Goal: Task Accomplishment & Management: Complete application form

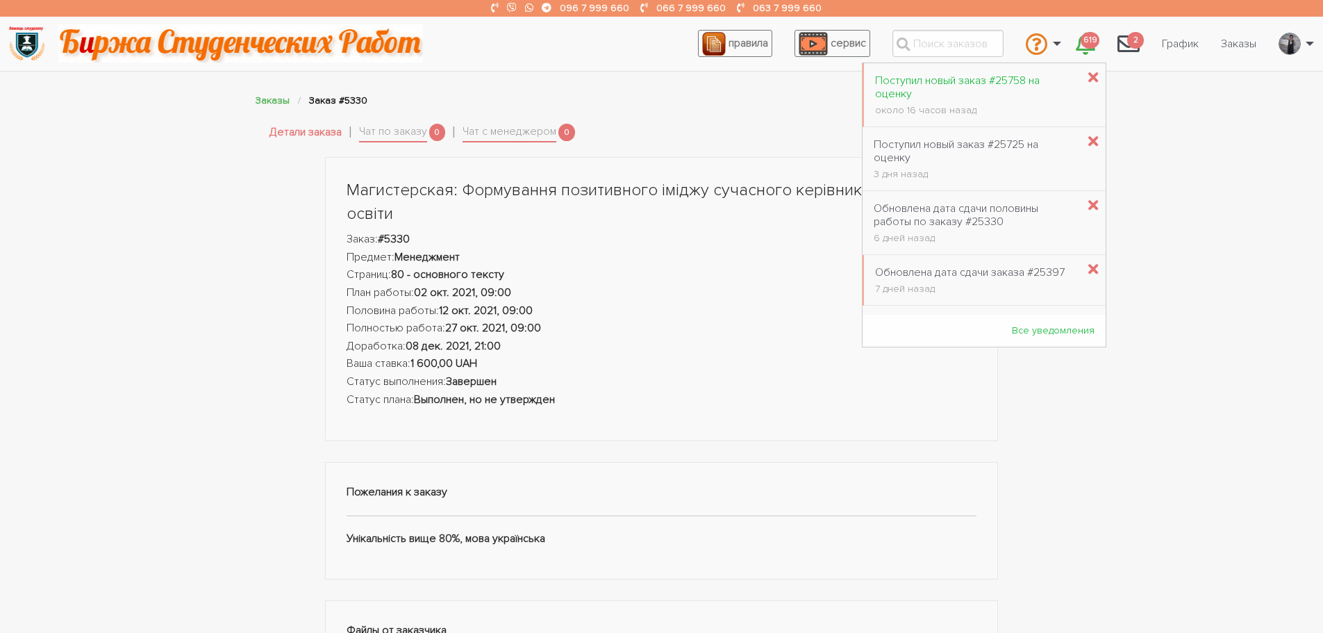
click at [1012, 79] on div "Поступил новый заказ #25758 на оценку" at bounding box center [976, 87] width 202 height 26
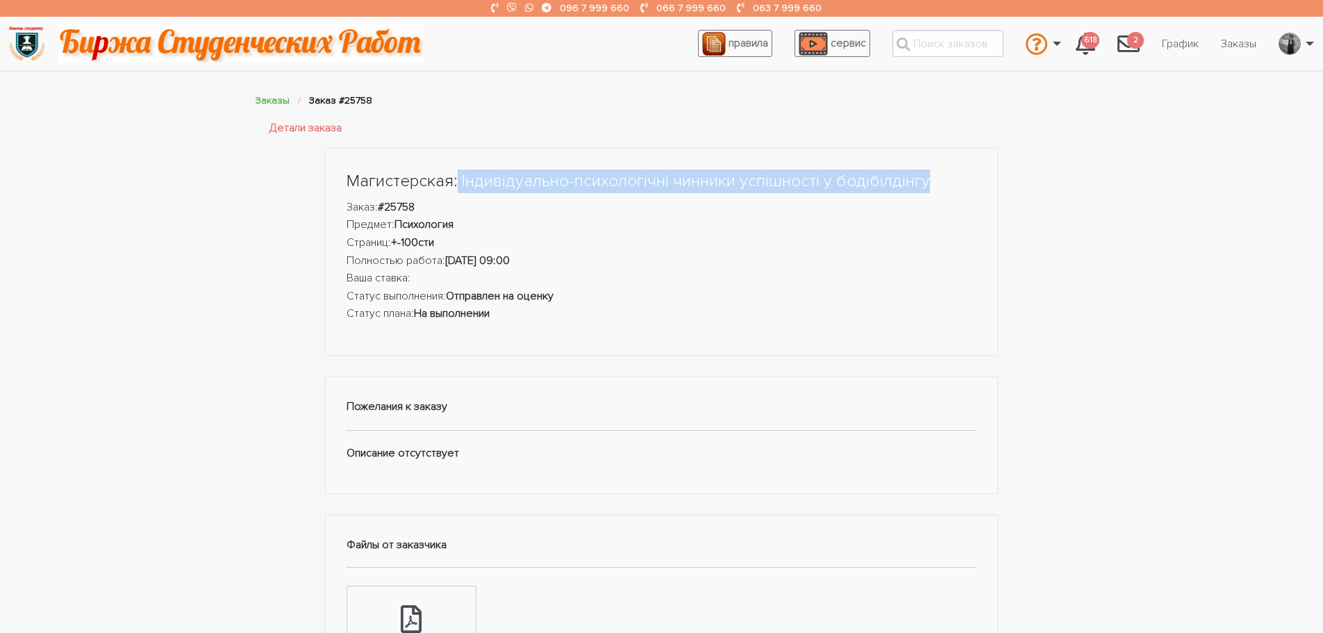
drag, startPoint x: 458, startPoint y: 177, endPoint x: 926, endPoint y: 178, distance: 468.7
click at [926, 178] on h1 "Магистерская: Індивідуально-психологічні чинники успішності у бодібілдінгу" at bounding box center [662, 181] width 631 height 24
copy h1 "Індивідуально-психологічні чинники успішності у бодібілдінгу"
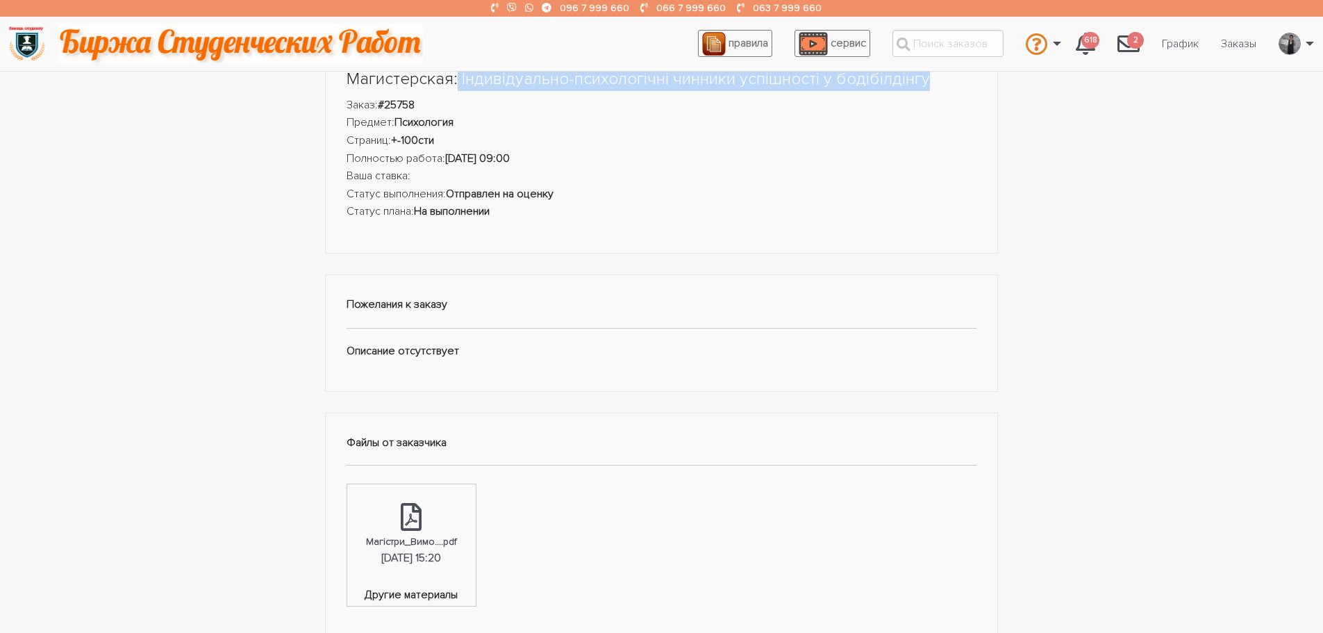
scroll to position [278, 0]
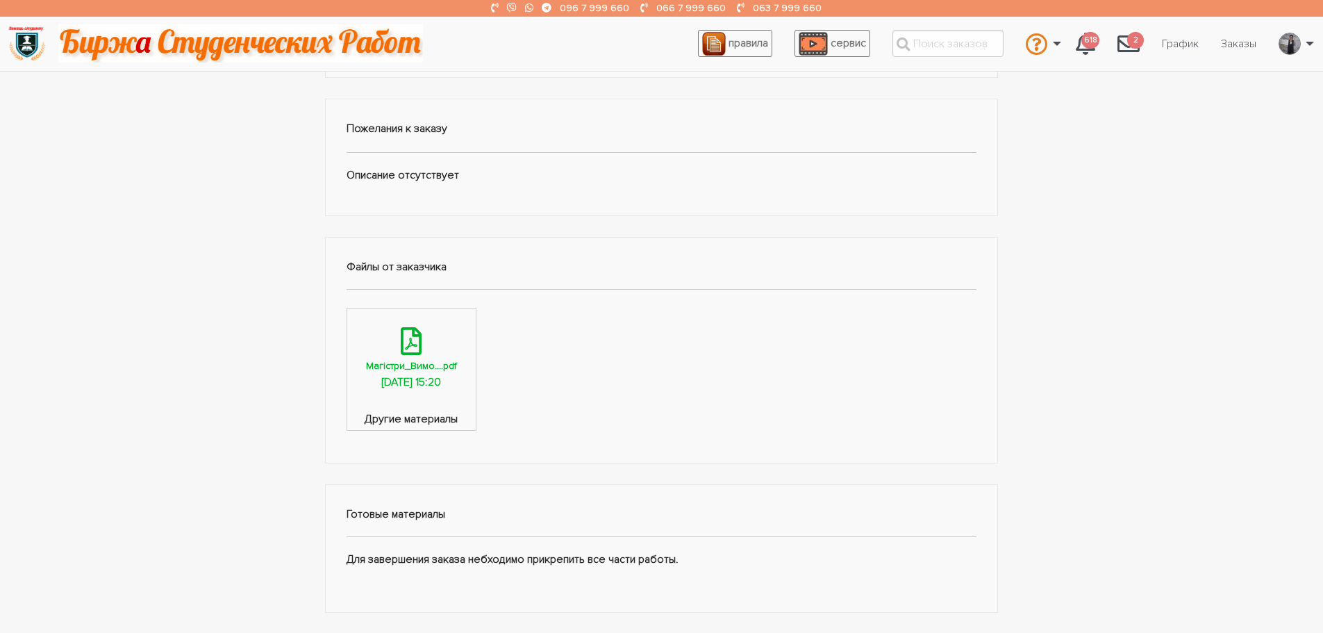
click at [413, 377] on div "[DATE] 15:20" at bounding box center [411, 383] width 60 height 18
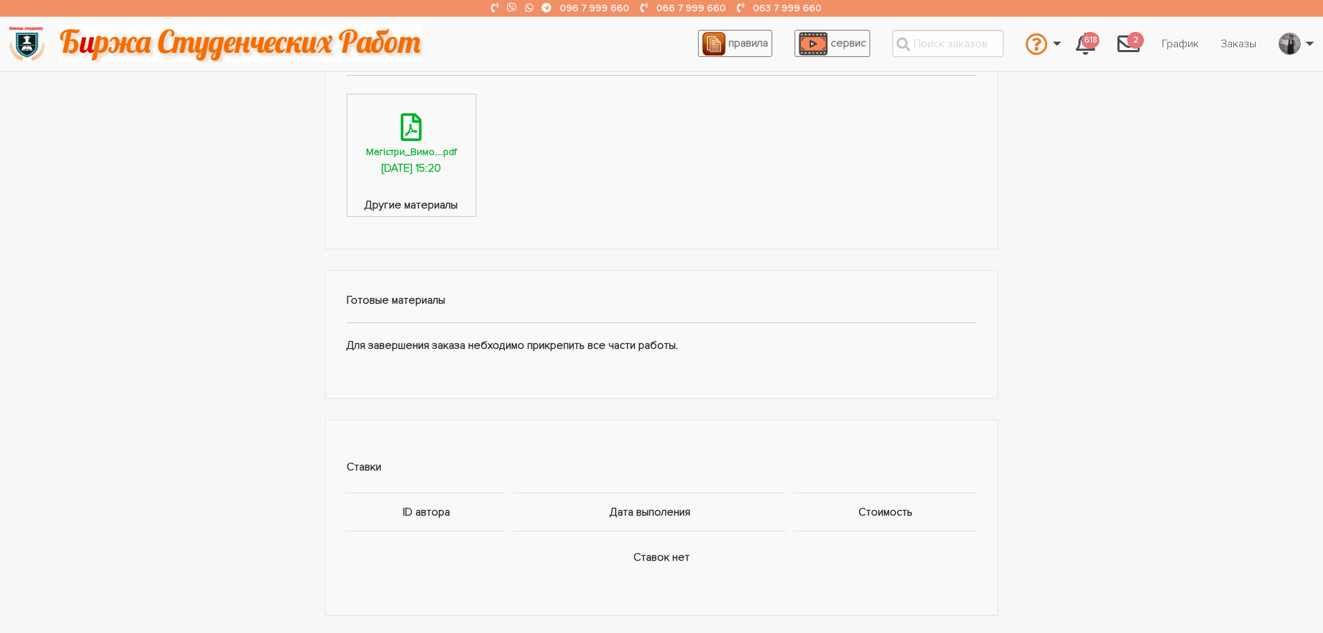
scroll to position [625, 0]
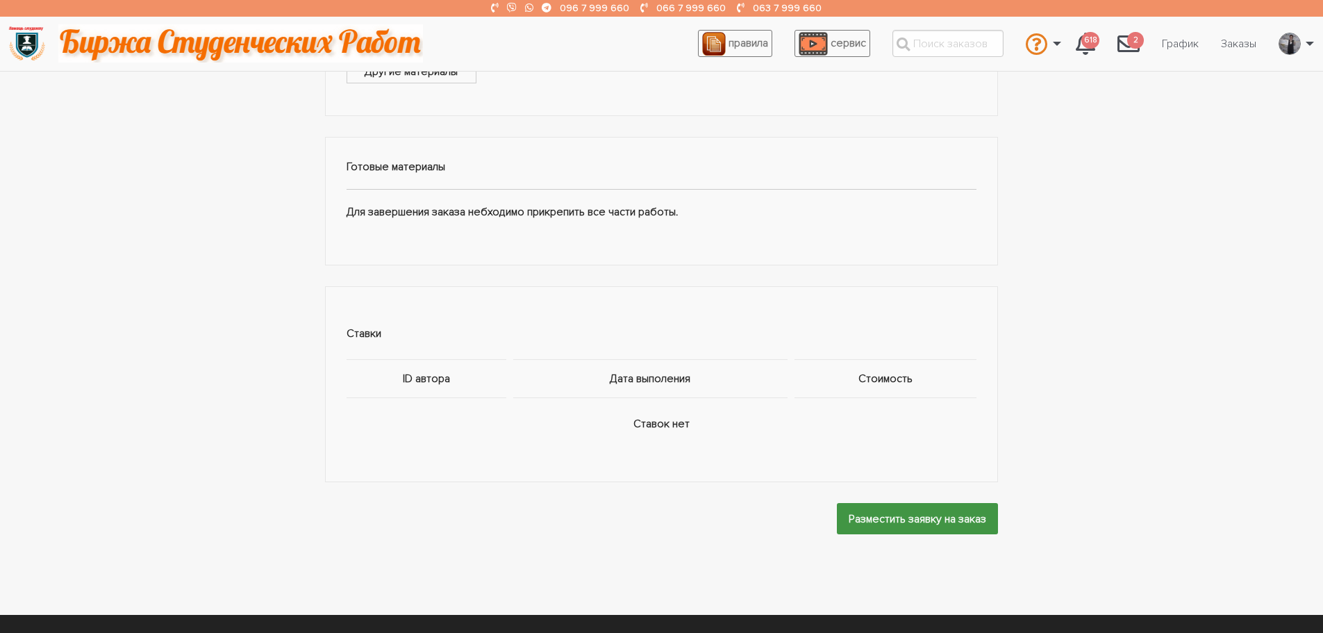
click at [874, 518] on input "Разместить заявку на заказ" at bounding box center [917, 518] width 161 height 31
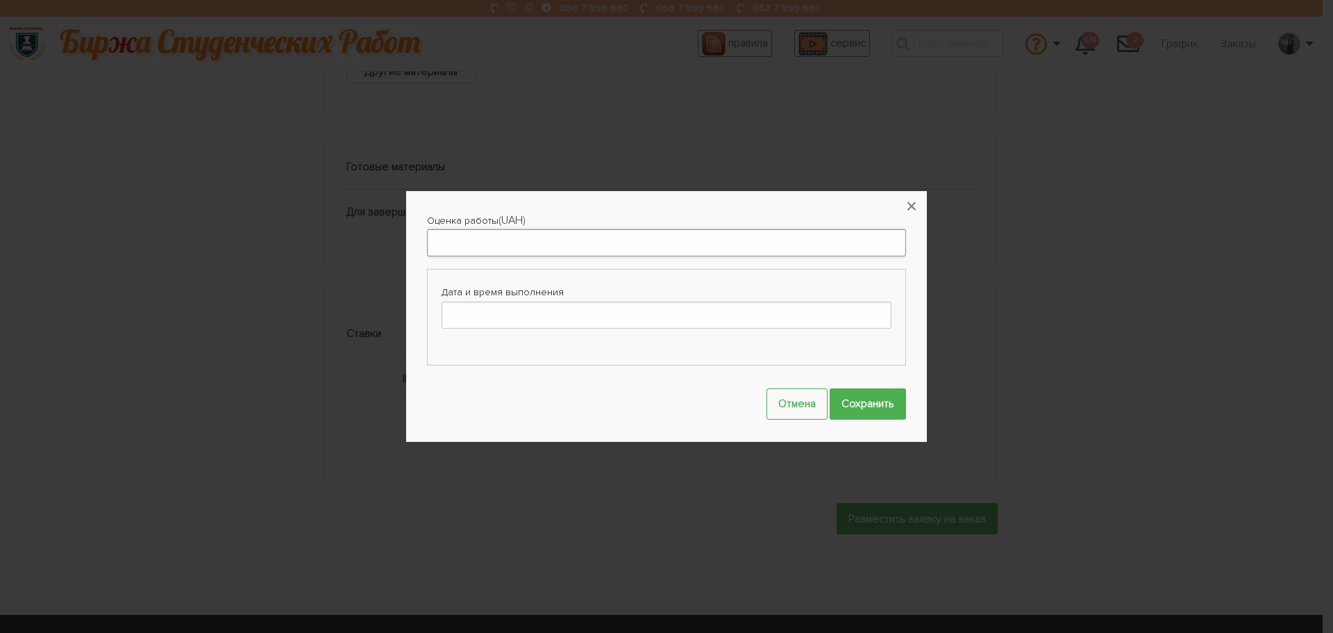
click at [493, 251] on input "Оценка работы" at bounding box center [666, 242] width 479 height 27
type input "4500"
click at [918, 198] on button "×" at bounding box center [911, 206] width 31 height 31
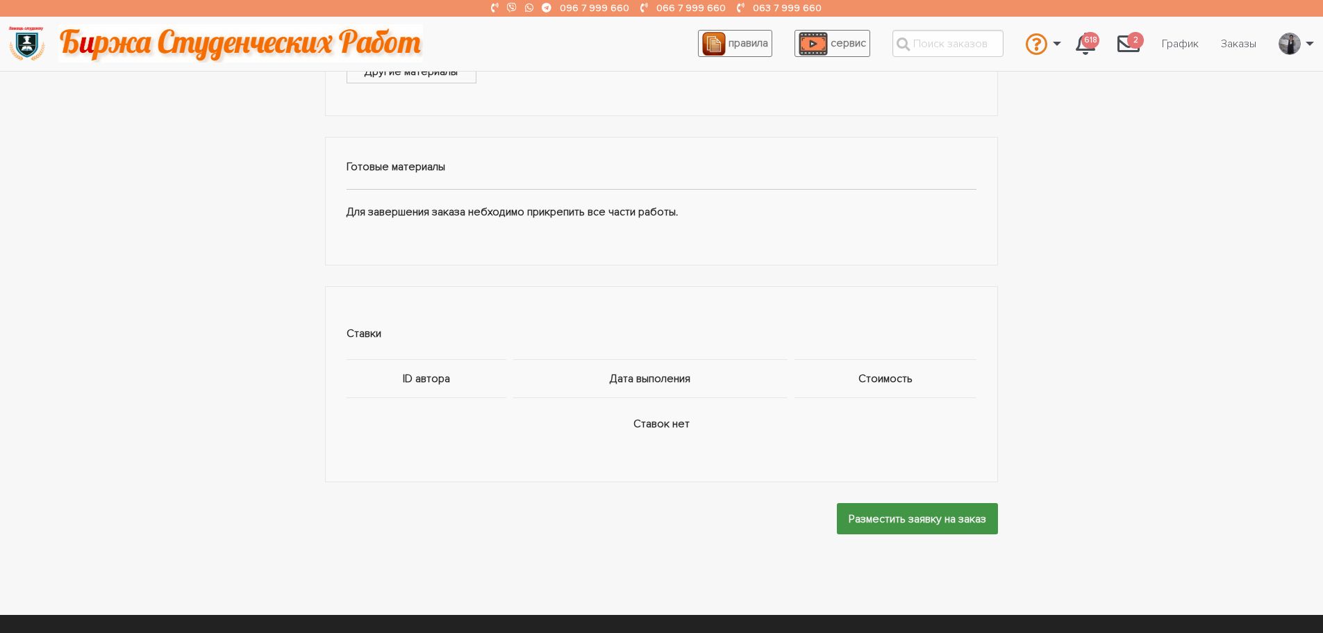
click at [894, 511] on input "Разместить заявку на заказ" at bounding box center [917, 518] width 161 height 31
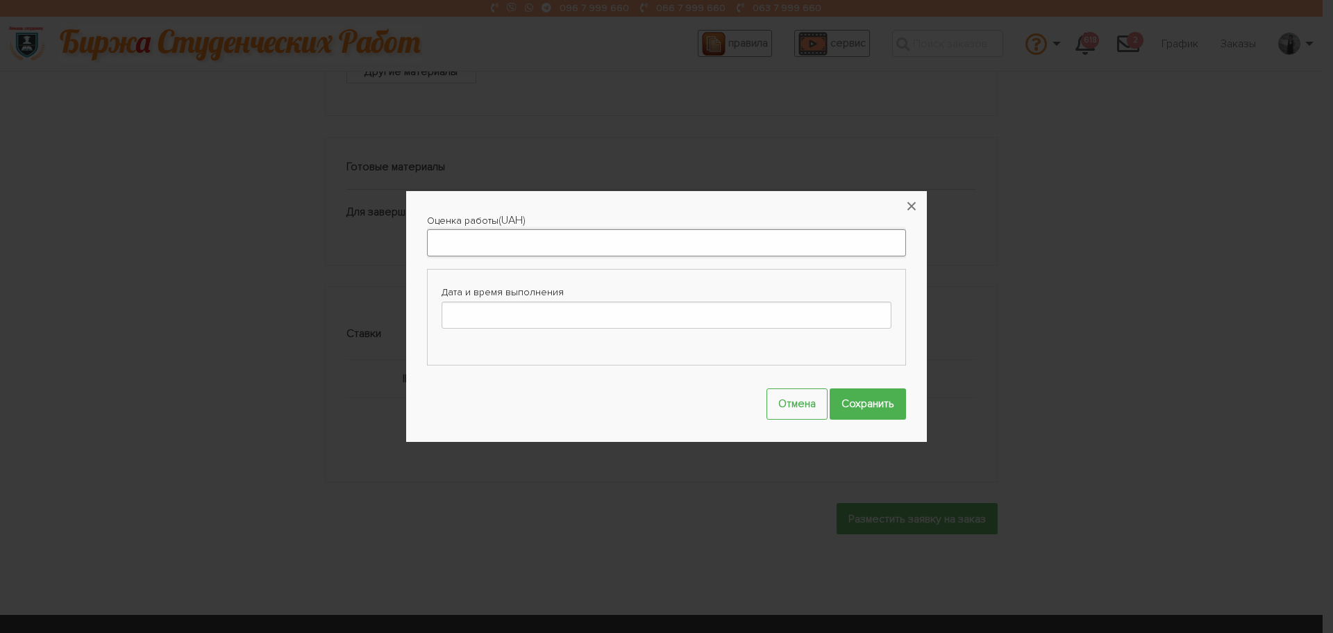
click at [517, 236] on input "Оценка работы" at bounding box center [666, 242] width 479 height 27
type input "4500"
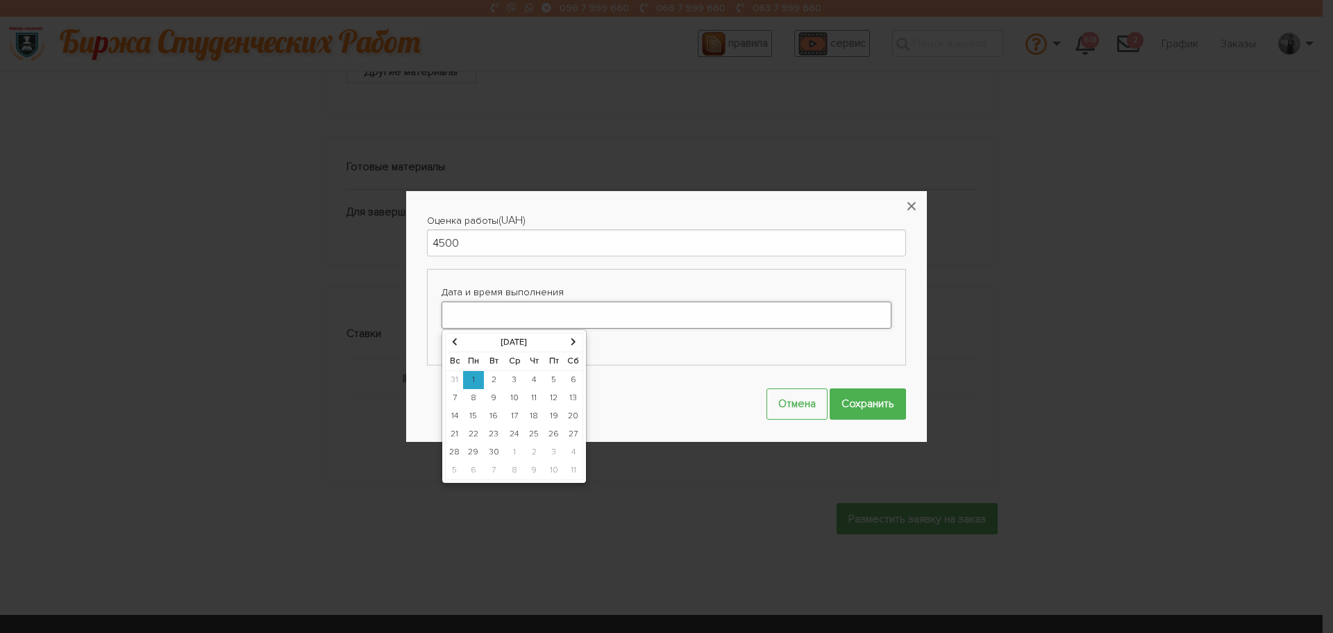
click at [499, 317] on input "Дата и время выполнения" at bounding box center [667, 314] width 450 height 27
click at [573, 344] on icon at bounding box center [574, 341] width 6 height 8
click at [512, 451] on td "29" at bounding box center [514, 452] width 21 height 18
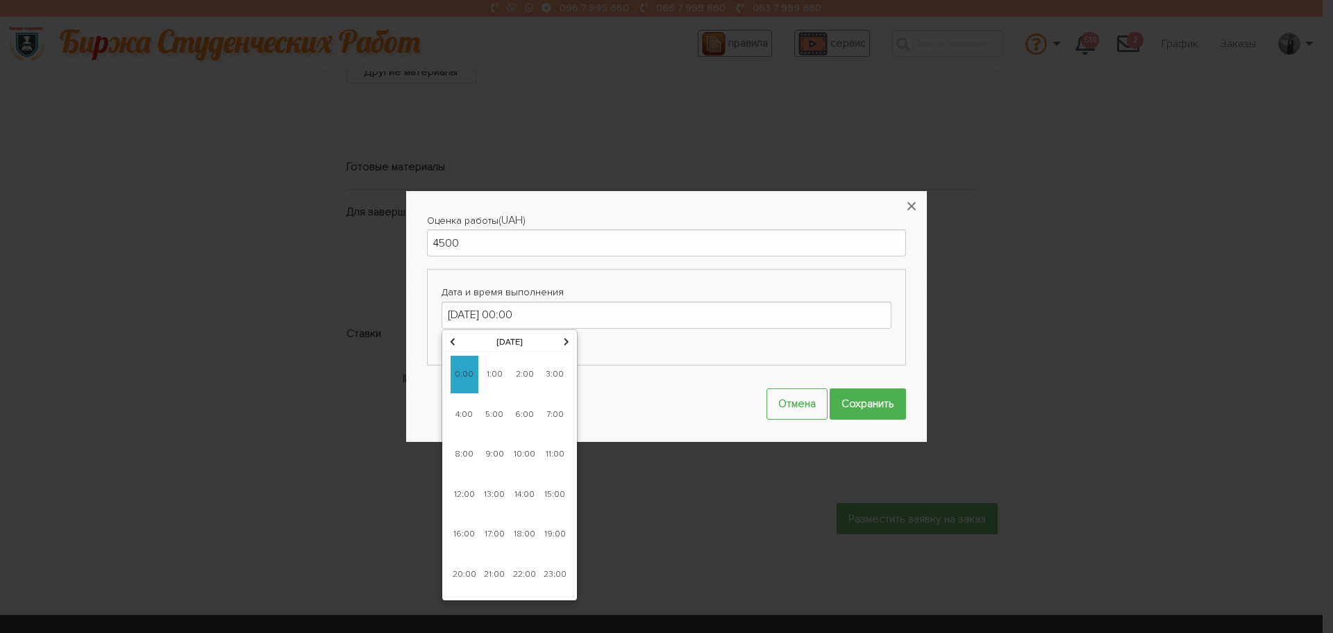
click at [487, 441] on span "9:00" at bounding box center [495, 453] width 28 height 37
type input "[DATE] 09:00"
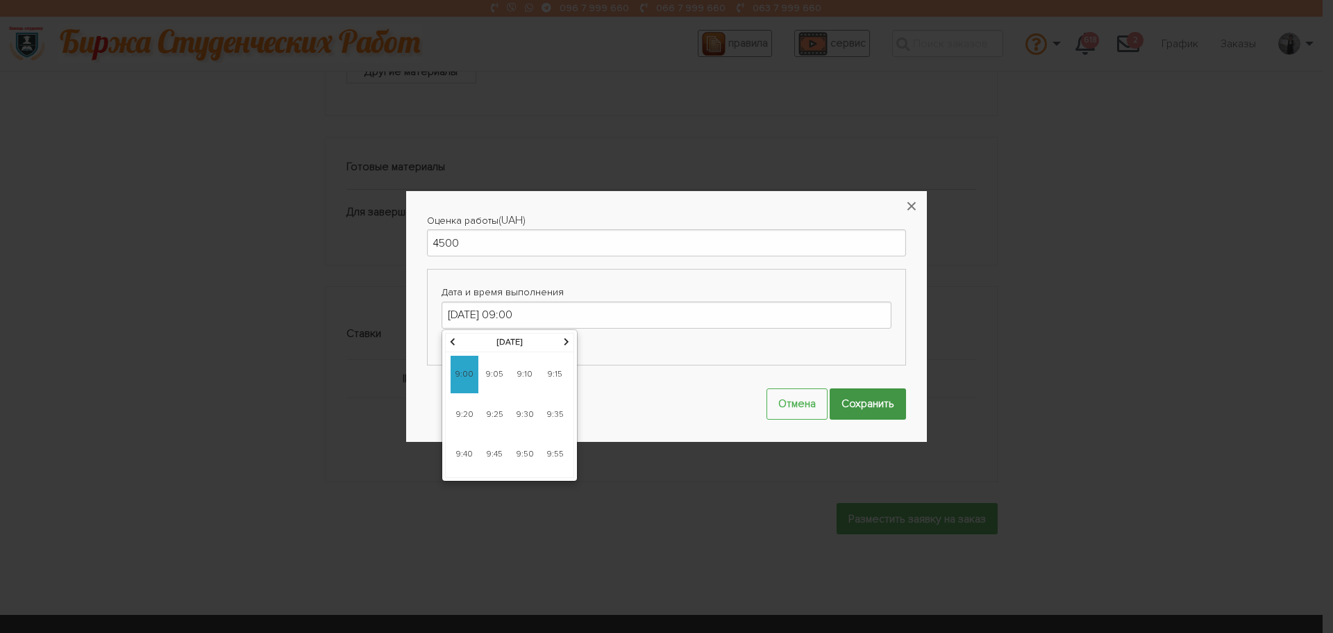
click at [869, 391] on input "Сохранить" at bounding box center [868, 403] width 76 height 31
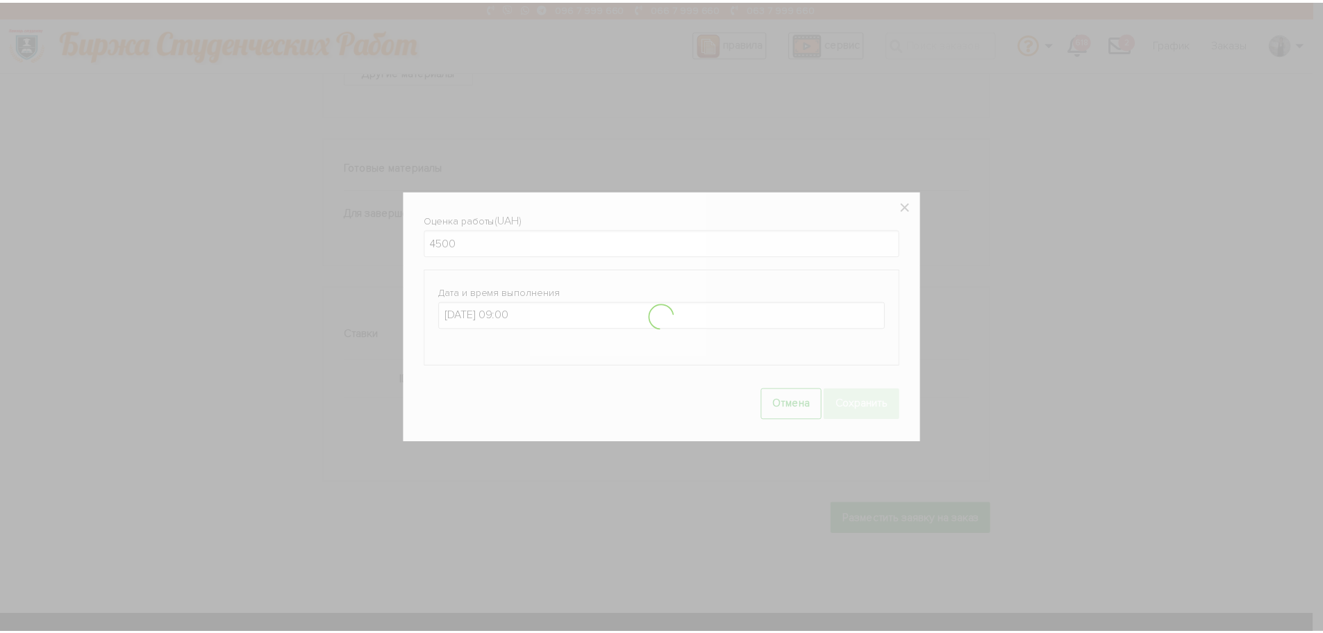
scroll to position [689, 0]
